Goal: Transaction & Acquisition: Purchase product/service

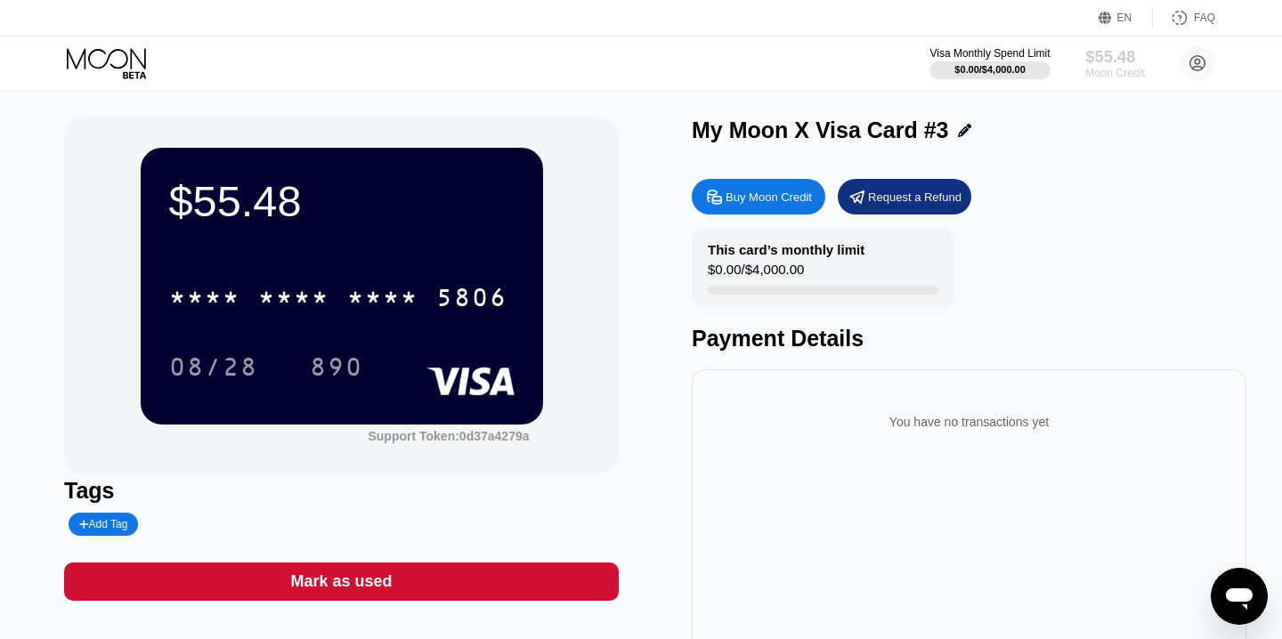
click at [1100, 56] on div "$55.48" at bounding box center [1115, 56] width 60 height 19
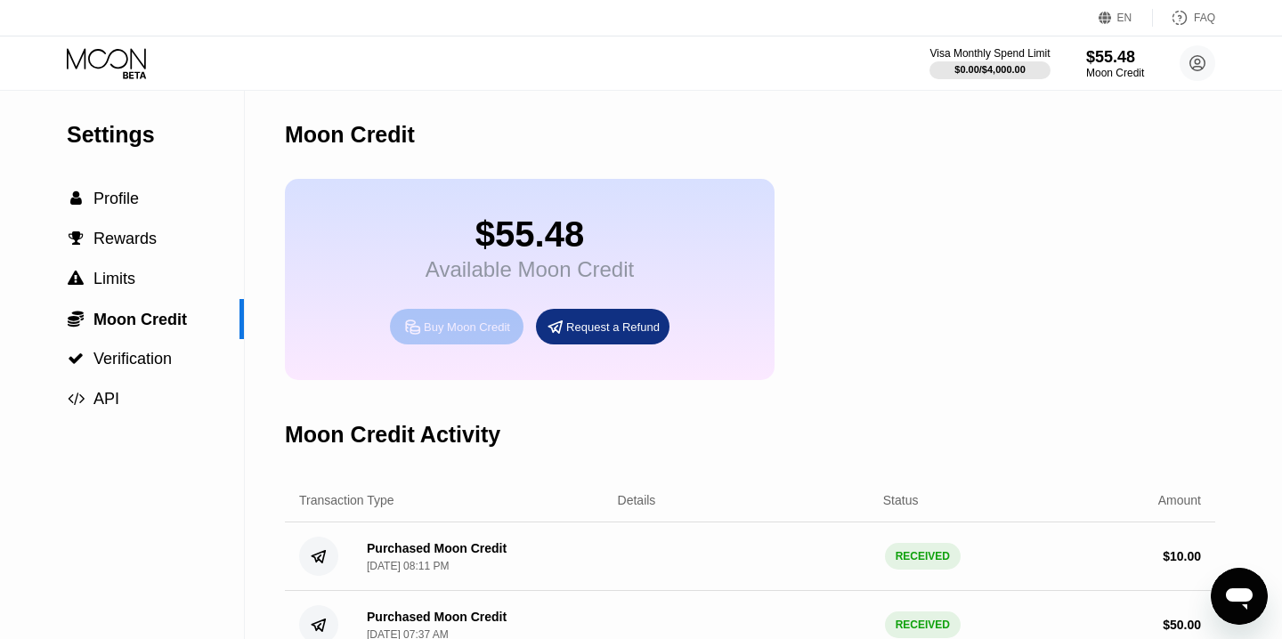
click at [482, 335] on div "Buy Moon Credit" at bounding box center [467, 327] width 86 height 15
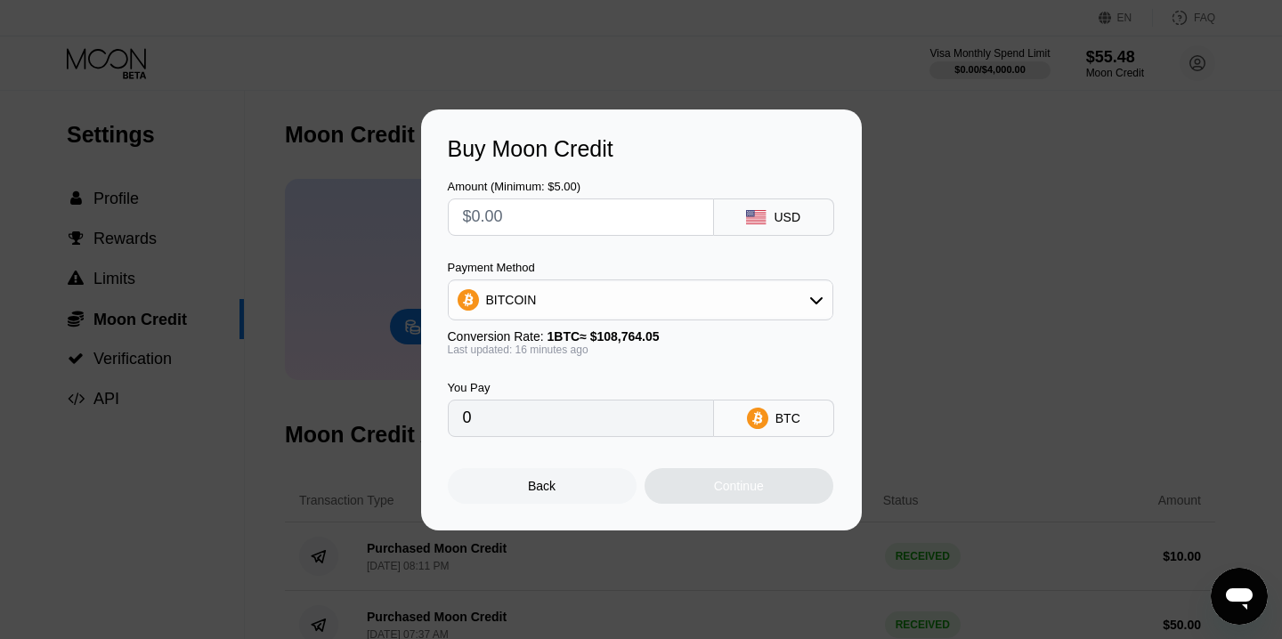
click at [542, 222] on input "text" at bounding box center [581, 217] width 236 height 36
type input "$5"
type input "0.00004601"
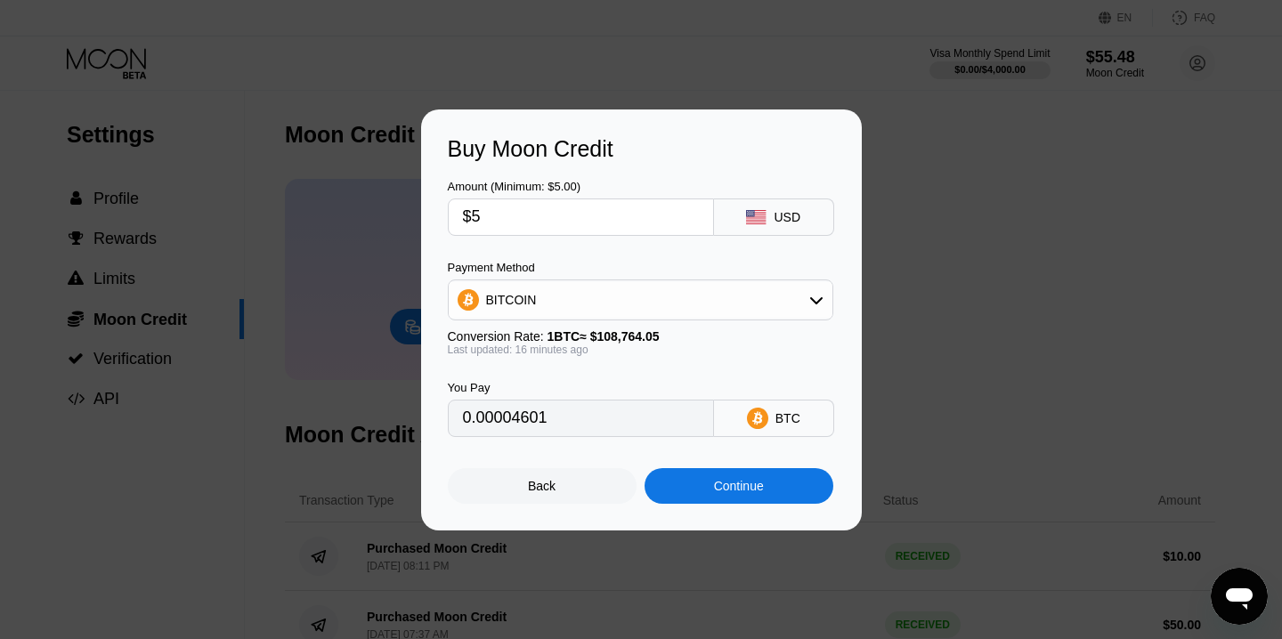
type input "$5"
click at [749, 482] on div "Continue" at bounding box center [739, 486] width 50 height 14
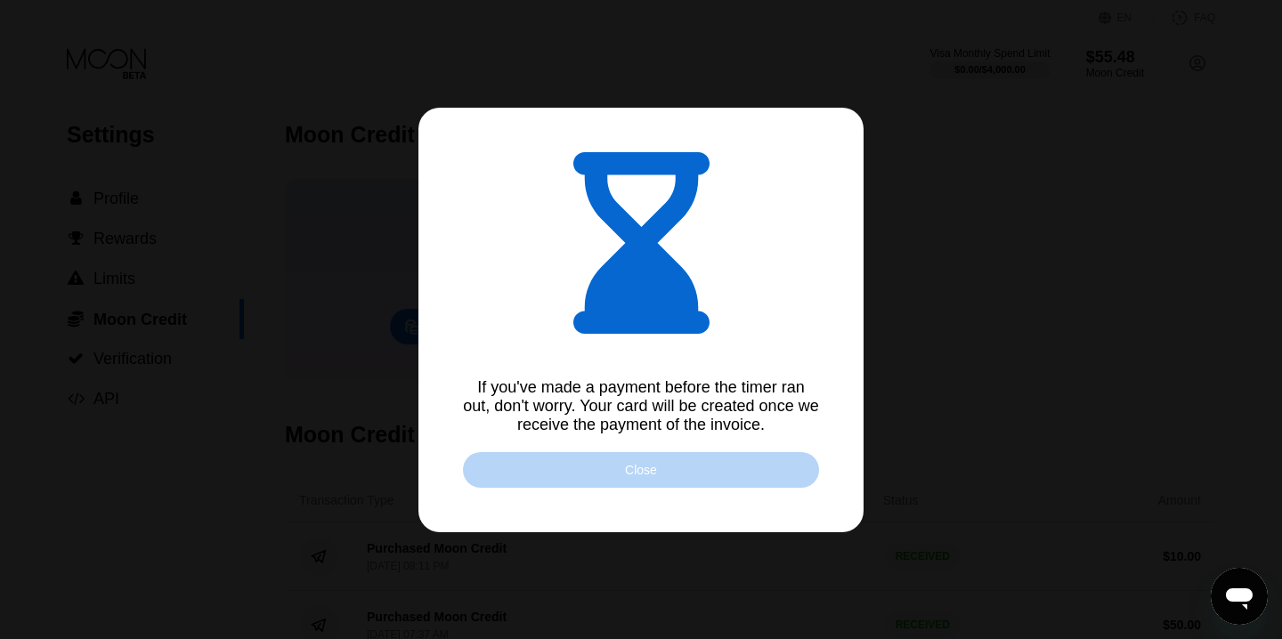
click at [668, 470] on div "Close" at bounding box center [641, 470] width 356 height 36
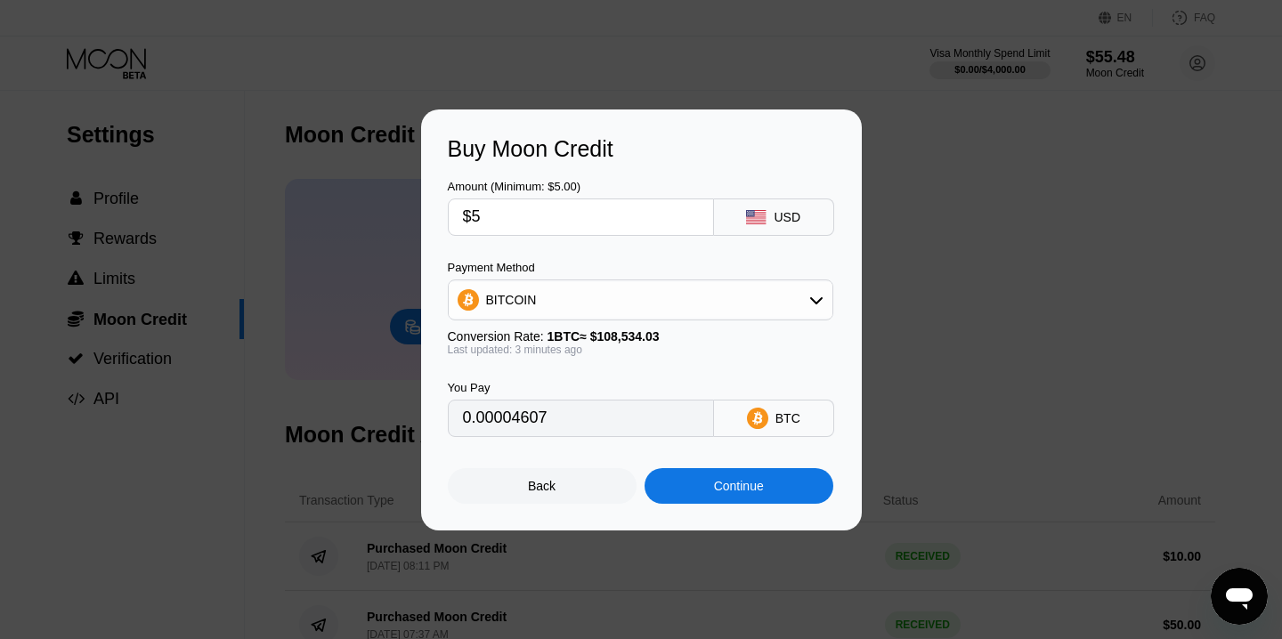
type input "0.00004609"
click at [731, 489] on div "Continue" at bounding box center [739, 486] width 50 height 14
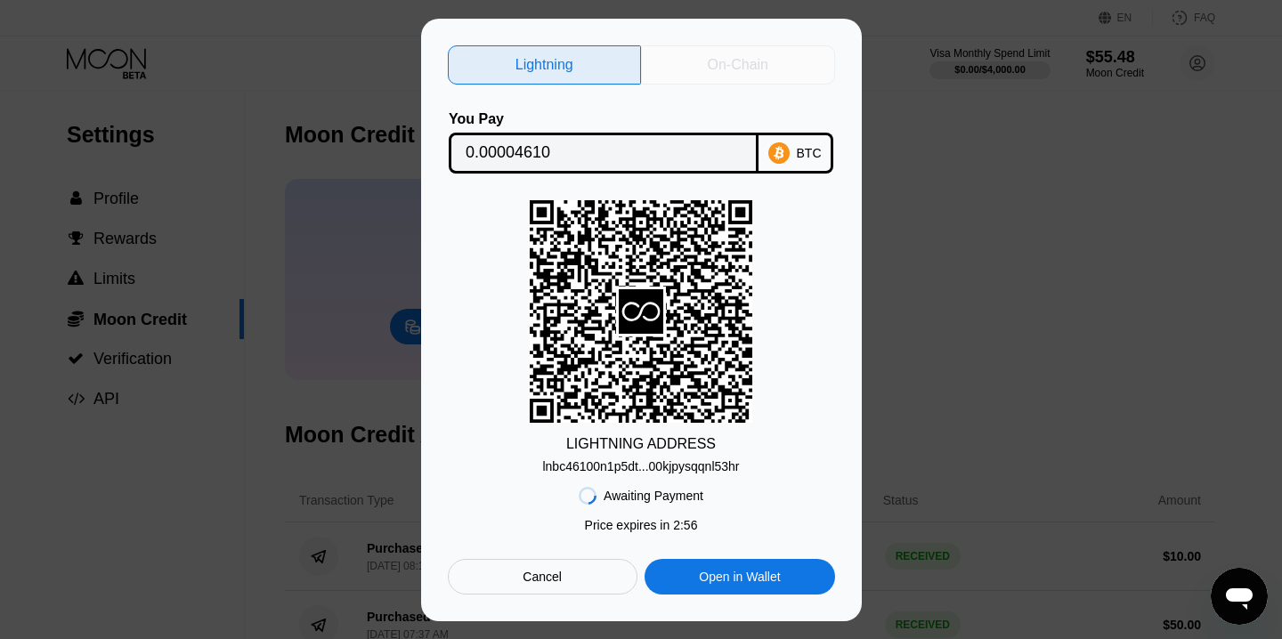
click at [727, 69] on div "On-Chain" at bounding box center [738, 65] width 61 height 18
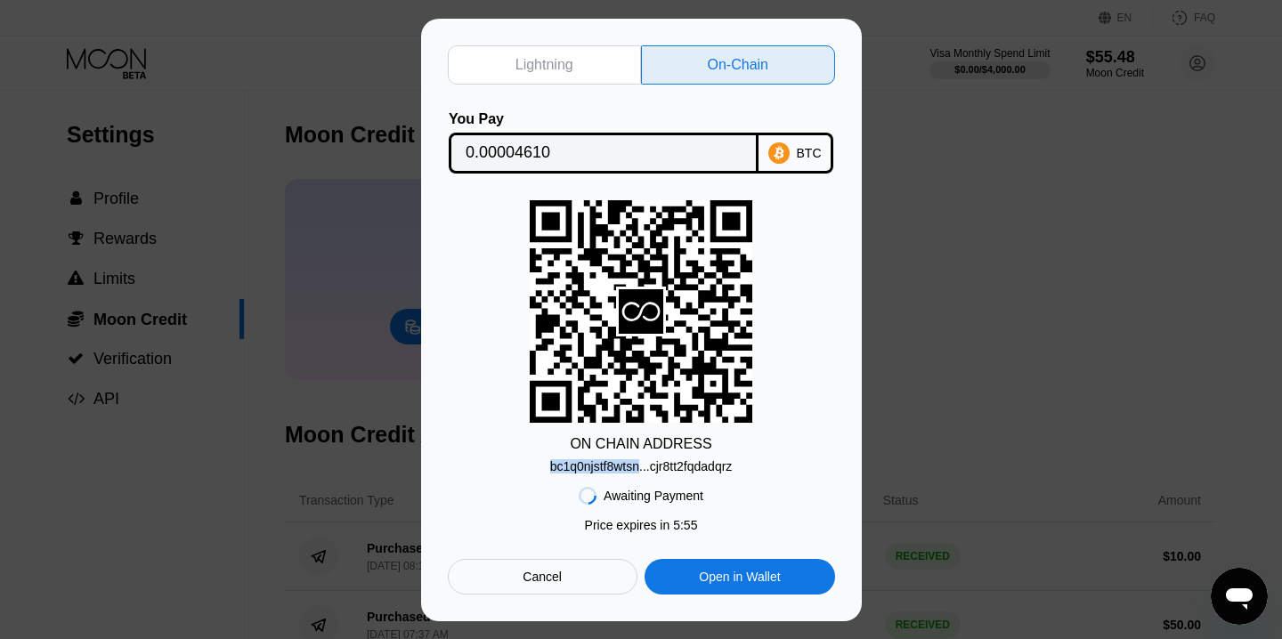
click at [615, 465] on div "bc1q0njstf8wtsn...cjr8tt2fqdadqrz" at bounding box center [641, 466] width 182 height 14
click at [772, 274] on div "ON CHAIN ADDRESS bc1q0njstf8wtsn...cjr8tt2fqdadqrz" at bounding box center [641, 336] width 387 height 273
click at [724, 286] on icon at bounding box center [641, 311] width 223 height 216
click at [635, 535] on div "Awaiting Payment Price expires in 2 : 54 Price expires in 5 : 21 Cancel Open in…" at bounding box center [641, 533] width 387 height 121
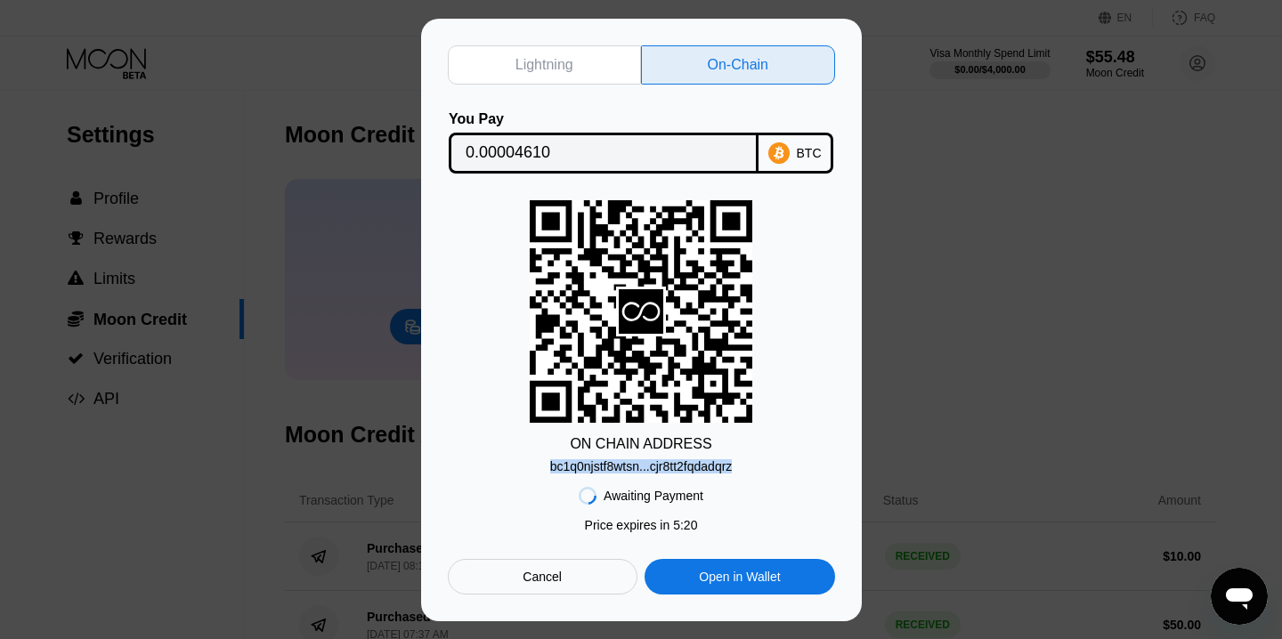
click at [637, 530] on div "Price expires in 5 : 20" at bounding box center [641, 525] width 113 height 14
click at [635, 526] on div "Price expires in 5 : 20" at bounding box center [641, 525] width 113 height 14
click at [635, 526] on div "Price expires in 5 : 19" at bounding box center [641, 525] width 113 height 14
click at [631, 479] on div "Awaiting Payment Price expires in 2 : 54 Price expires in 5 : 18 Cancel Open in…" at bounding box center [641, 533] width 387 height 121
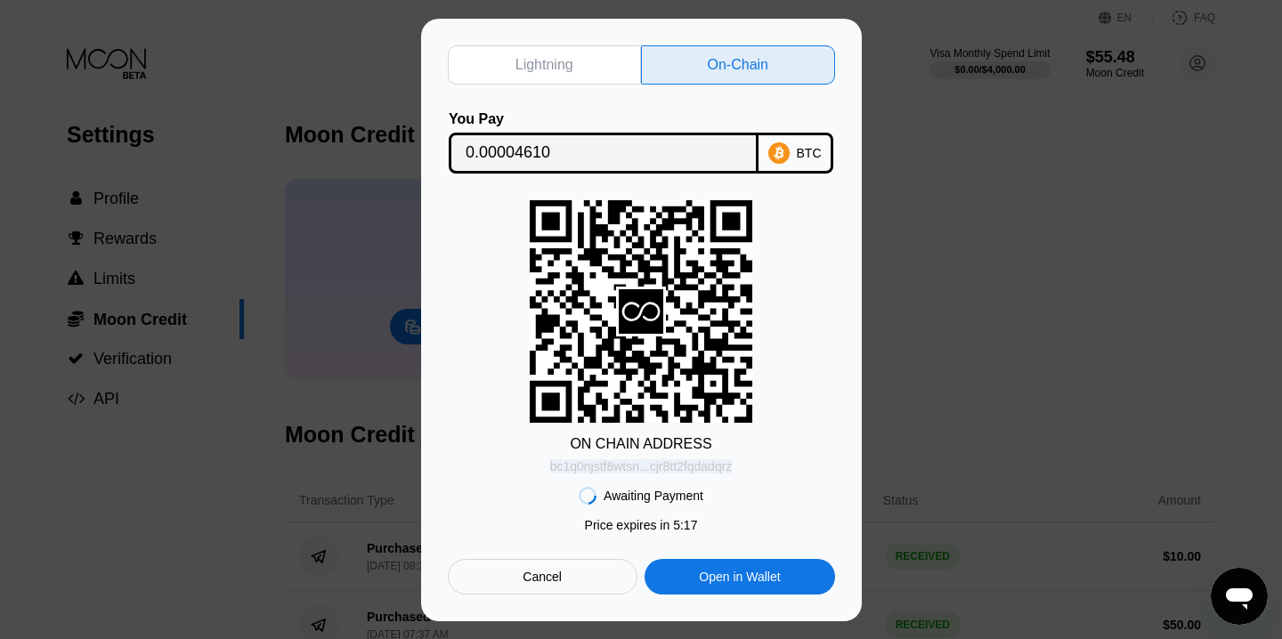
click at [631, 470] on div "bc1q0njstf8wtsn...cjr8tt2fqdadqrz" at bounding box center [641, 466] width 182 height 14
click at [637, 467] on div "bc1q0njstf8wtsn...cjr8tt2fqdadqrz" at bounding box center [641, 466] width 182 height 14
click at [634, 464] on div "bc1q0njstf8wtsn...cjr8tt2fqdadqrz" at bounding box center [641, 466] width 182 height 14
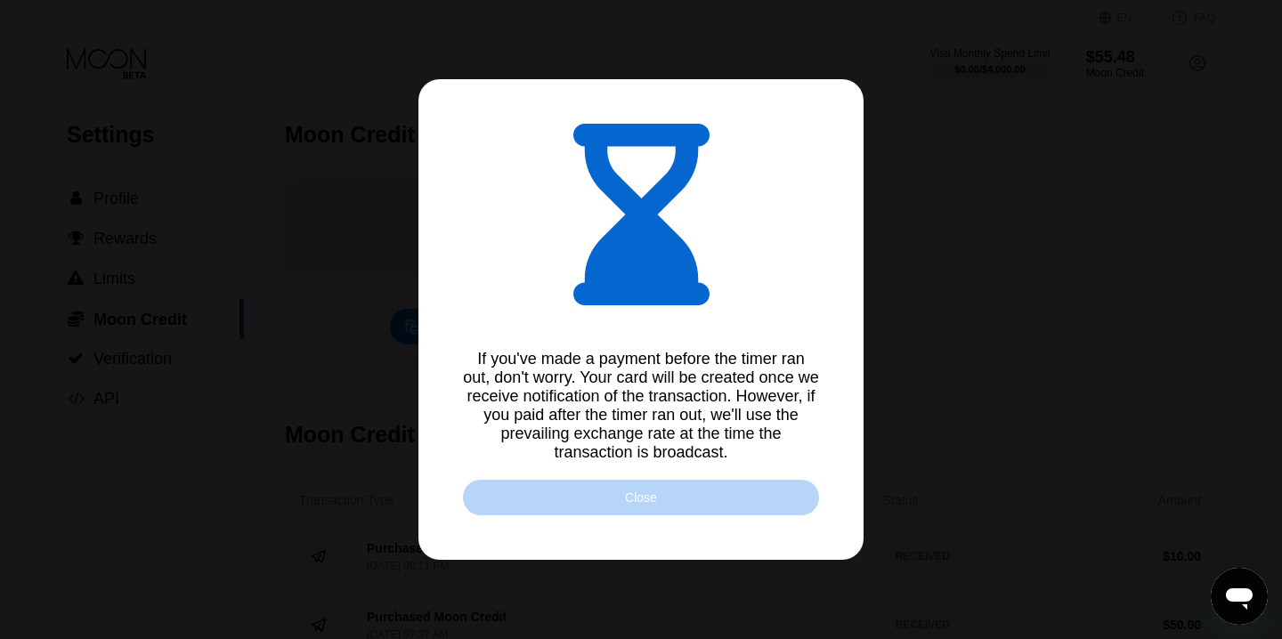
click at [634, 507] on div "Close" at bounding box center [641, 498] width 356 height 36
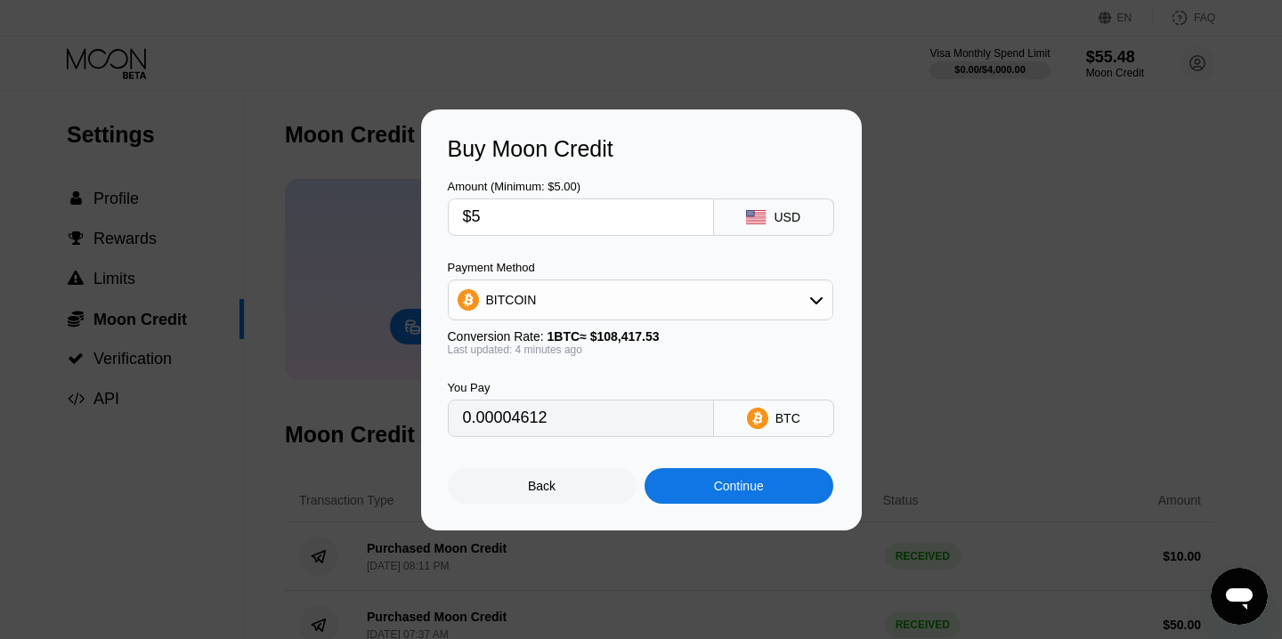
type input "0.00004613"
